Goal: Task Accomplishment & Management: Use online tool/utility

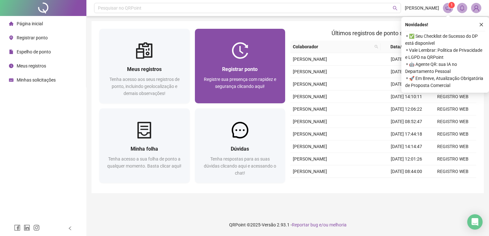
click at [229, 65] on div "Registrar ponto" at bounding box center [240, 69] width 75 height 8
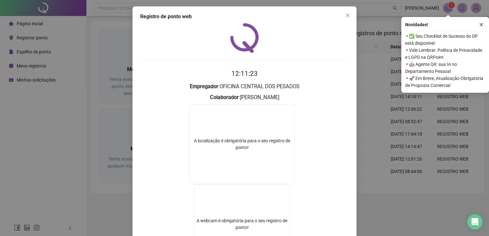
drag, startPoint x: 394, startPoint y: 213, endPoint x: 306, endPoint y: 135, distance: 117.7
click at [380, 206] on div "Registro de ponto web 12:11:23 Empregador : OFICINA CENTRAL DOS PESADOS Colabor…" at bounding box center [244, 118] width 489 height 236
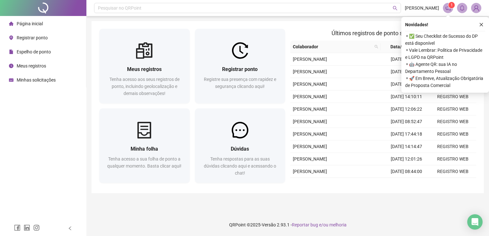
click at [228, 20] on div "Pesquisar no QRPoint [PERSON_NAME] 1 Meus registros Tenha acesso aos seus regis…" at bounding box center [287, 118] width 403 height 236
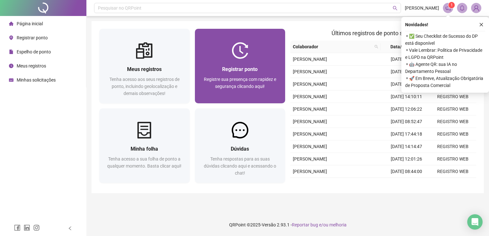
click at [235, 48] on img at bounding box center [240, 50] width 17 height 17
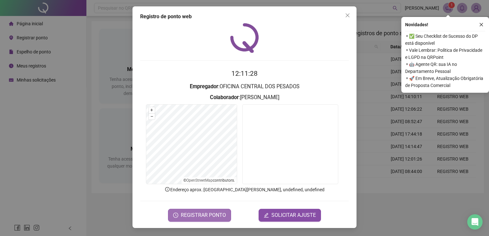
click at [192, 221] on button "REGISTRAR PONTO" at bounding box center [199, 215] width 63 height 13
